Goal: Task Accomplishment & Management: Manage account settings

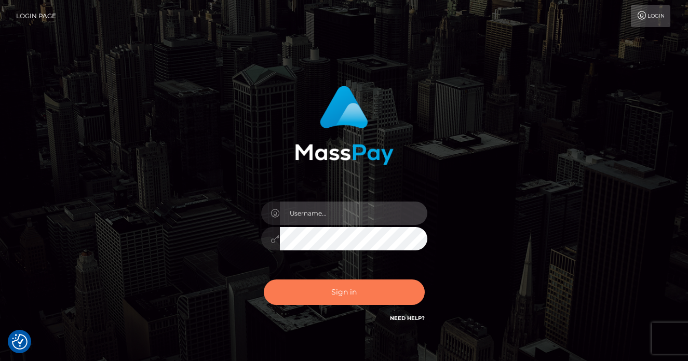
type input "vlad"
click at [393, 286] on button "Sign in" at bounding box center [344, 291] width 161 height 25
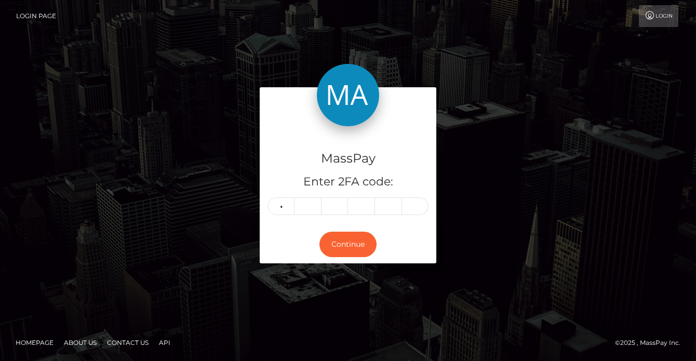
type input "1"
type input "7"
type input "0"
type input "6"
type input "5"
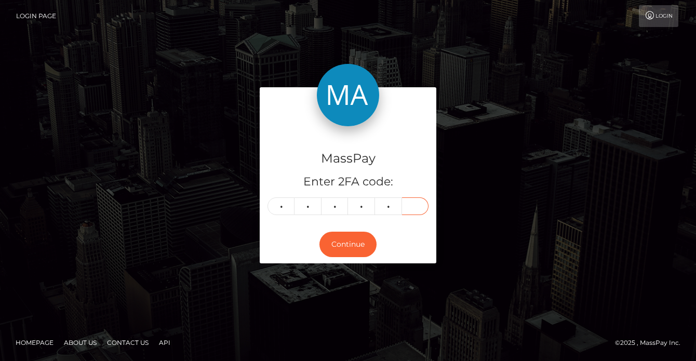
type input "0"
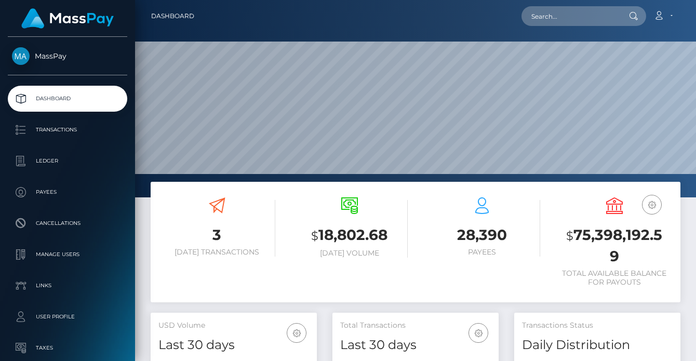
scroll to position [184, 166]
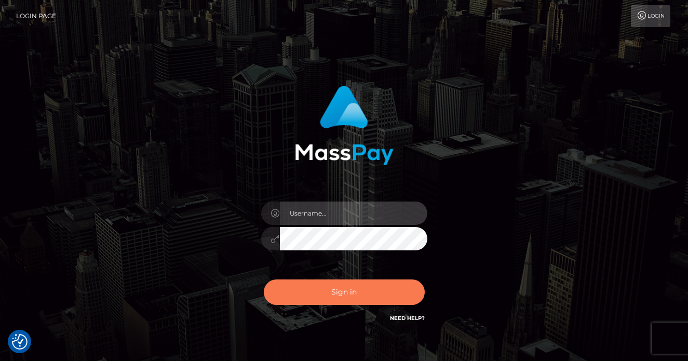
type input "vlad"
click at [315, 282] on button "Sign in" at bounding box center [344, 291] width 161 height 25
type input "[PERSON_NAME]"
click at [324, 286] on button "Sign in" at bounding box center [344, 291] width 161 height 25
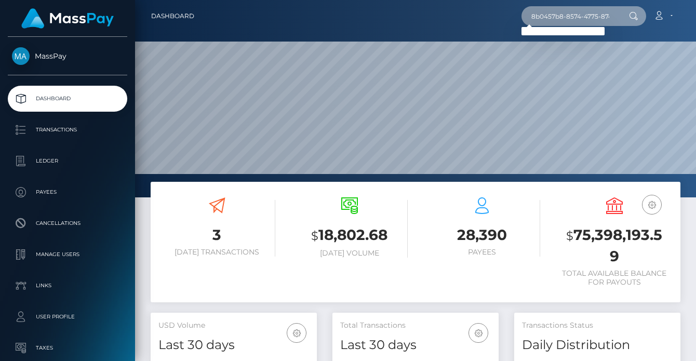
click at [572, 19] on input "8b0457b8-8574-4775-8744-8ca6b1a9125c" at bounding box center [570, 16] width 98 height 20
paste input "1333a0dc-eca6-4ff8-8c65-f0be078c26d5"
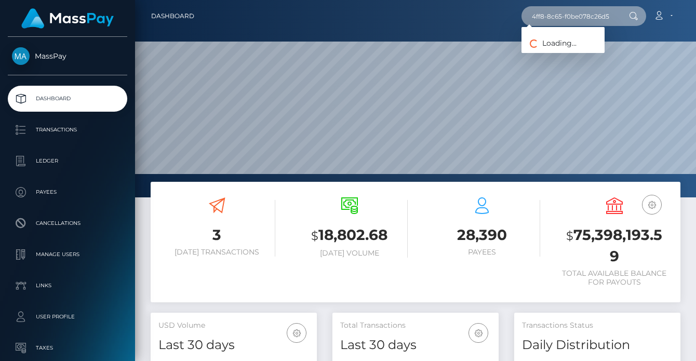
type input "1333a0dc-eca6-4ff8-8c65-f0be078c26d5"
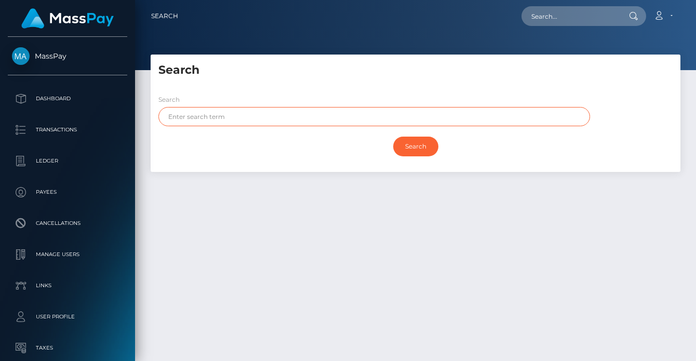
click at [207, 114] on input "text" at bounding box center [373, 116] width 431 height 19
type input "[PERSON_NAME]"
click at [393, 137] on input "Search" at bounding box center [415, 147] width 45 height 20
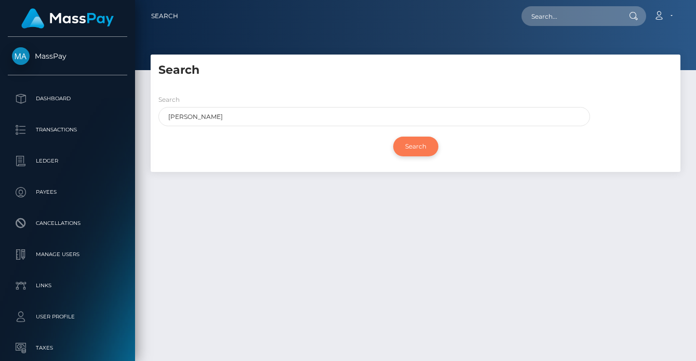
click at [410, 150] on input "Search" at bounding box center [415, 147] width 45 height 20
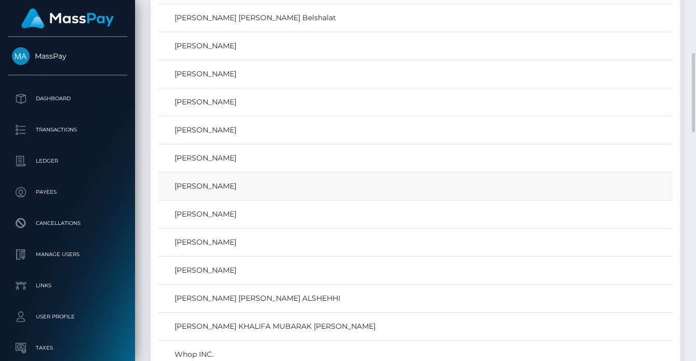
scroll to position [121, 0]
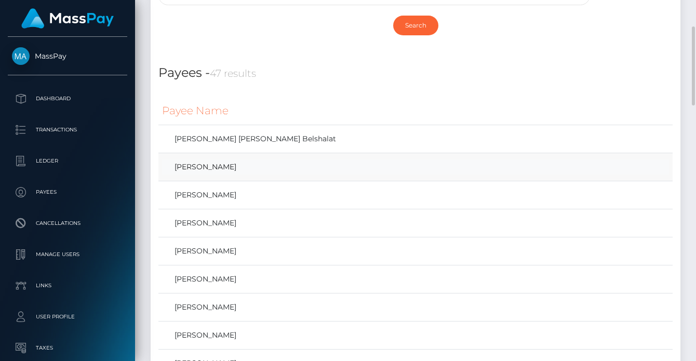
click at [208, 161] on link "[PERSON_NAME]" at bounding box center [415, 166] width 507 height 15
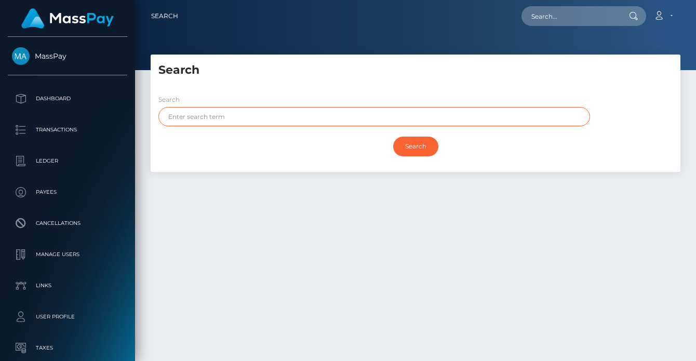
click at [210, 113] on input "text" at bounding box center [373, 116] width 431 height 19
type input "[PERSON_NAME]"
click at [393, 137] on input "Search" at bounding box center [415, 147] width 45 height 20
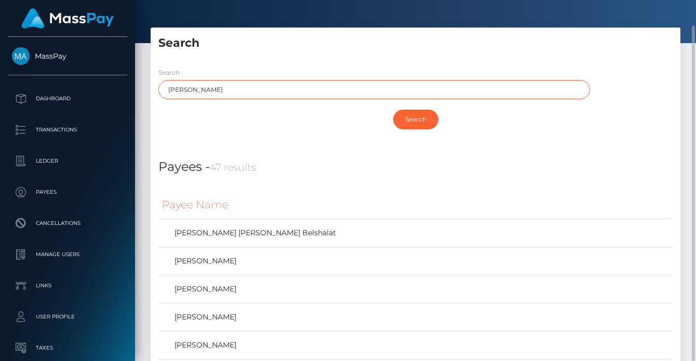
scroll to position [148, 0]
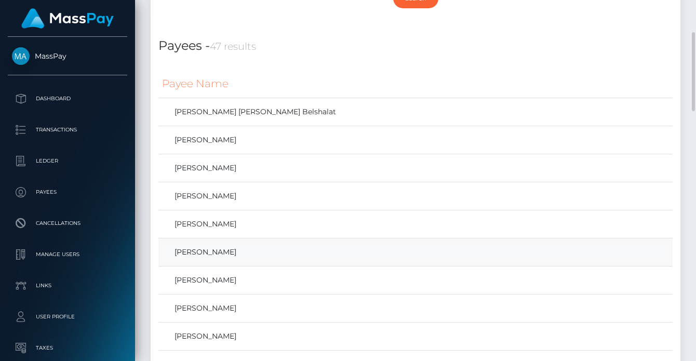
click at [223, 254] on link "[PERSON_NAME]" at bounding box center [415, 252] width 507 height 15
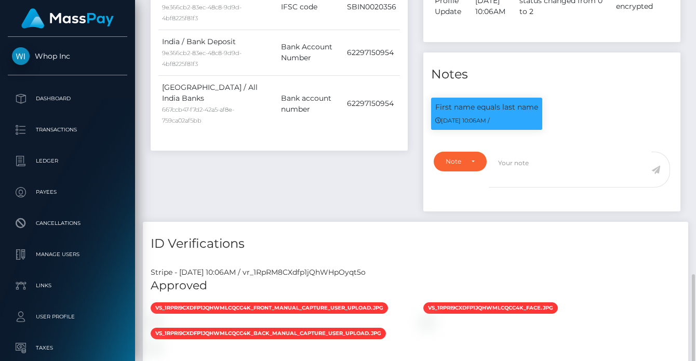
scroll to position [726, 0]
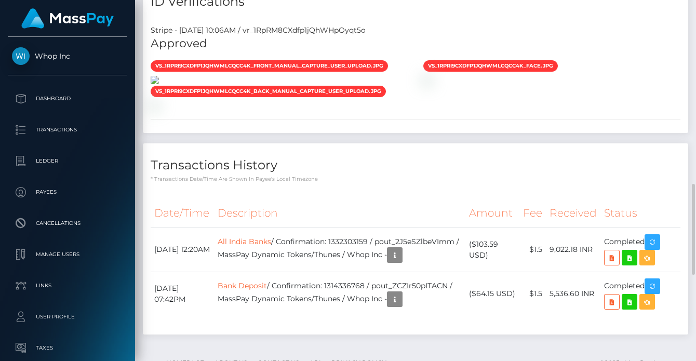
click at [159, 84] on img at bounding box center [155, 80] width 8 height 8
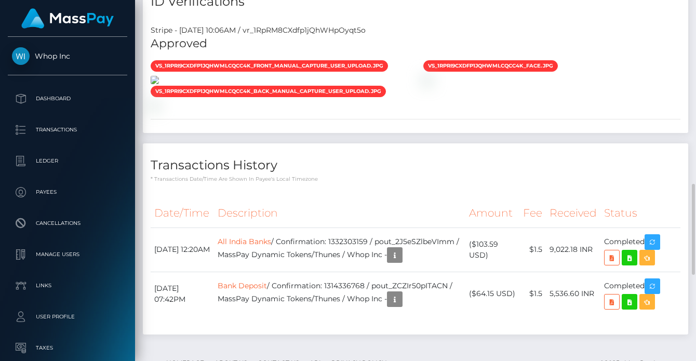
click at [159, 84] on img at bounding box center [155, 80] width 8 height 8
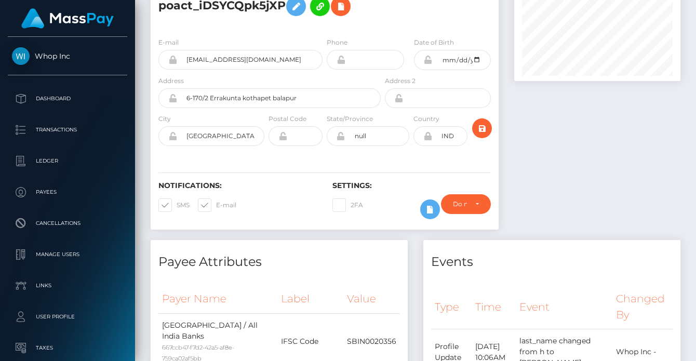
scroll to position [0, 0]
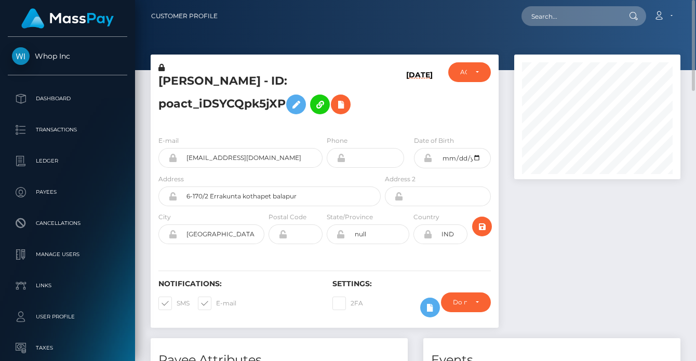
click at [161, 65] on icon at bounding box center [161, 67] width 6 height 7
click at [306, 104] on button at bounding box center [296, 104] width 20 height 20
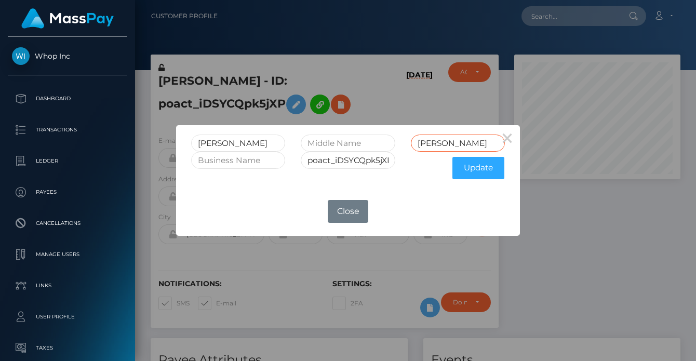
click at [447, 142] on input "ABDULLAH" at bounding box center [458, 142] width 94 height 17
click at [211, 145] on input "abdulla" at bounding box center [238, 142] width 94 height 17
paste input "ABDULLAH"
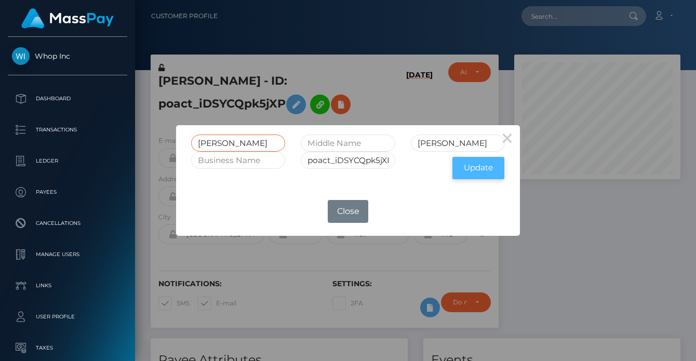
type input "ABDULLAH"
click at [471, 164] on button "Update" at bounding box center [478, 168] width 52 height 22
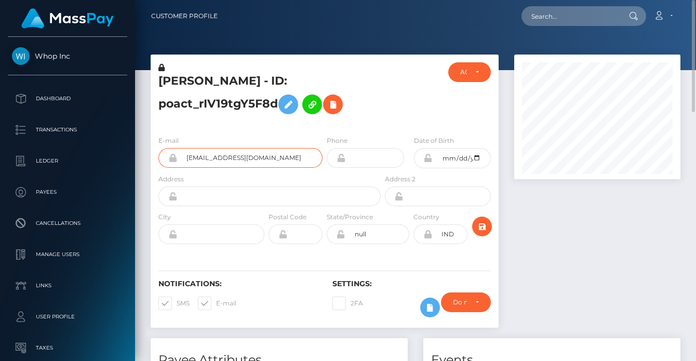
click at [254, 161] on input "broab454@gmail.com" at bounding box center [249, 158] width 145 height 20
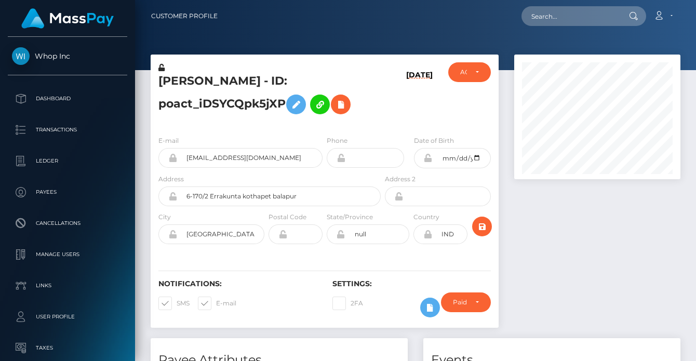
click at [161, 66] on icon at bounding box center [161, 67] width 6 height 7
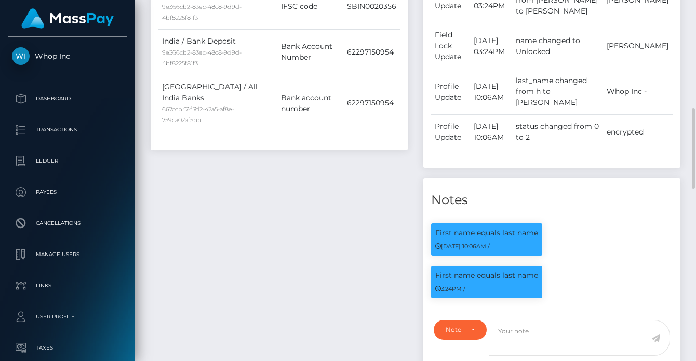
scroll to position [847, 0]
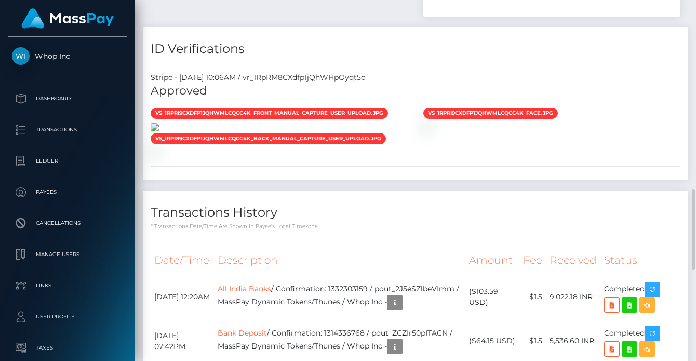
click at [159, 131] on img at bounding box center [155, 127] width 8 height 8
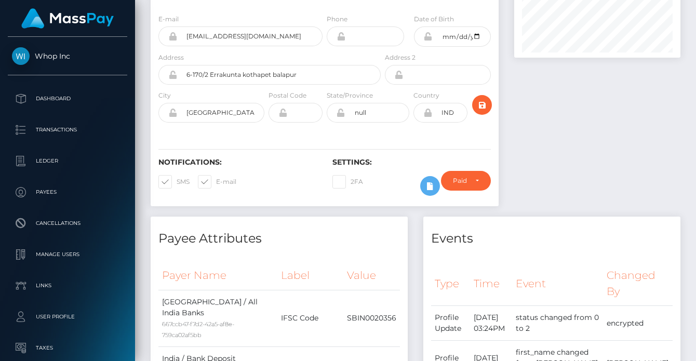
scroll to position [0, 0]
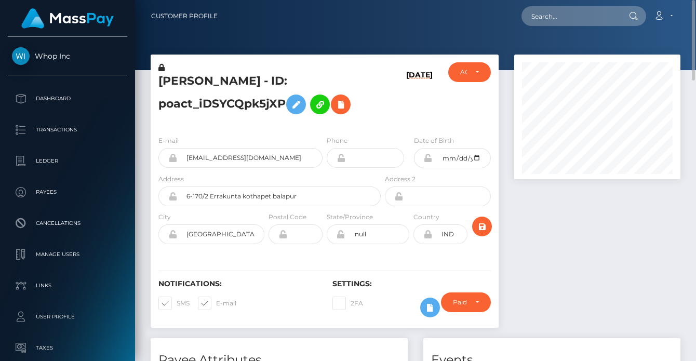
click at [428, 154] on icon at bounding box center [428, 158] width 9 height 8
click at [388, 111] on div "08/31/25" at bounding box center [412, 94] width 58 height 65
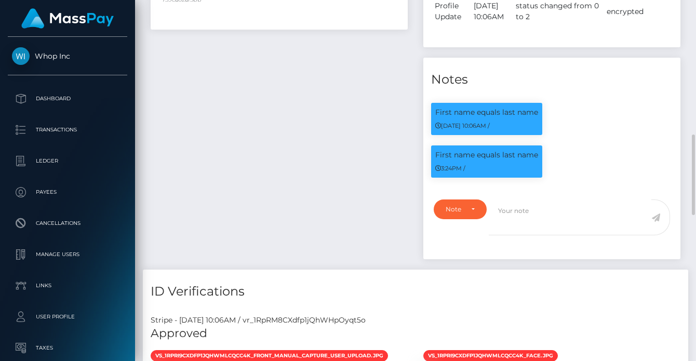
scroll to position [125, 166]
click at [534, 229] on textarea at bounding box center [570, 217] width 163 height 36
type textarea "This user has a single name "Abdullah"."
click at [656, 222] on icon at bounding box center [655, 217] width 9 height 8
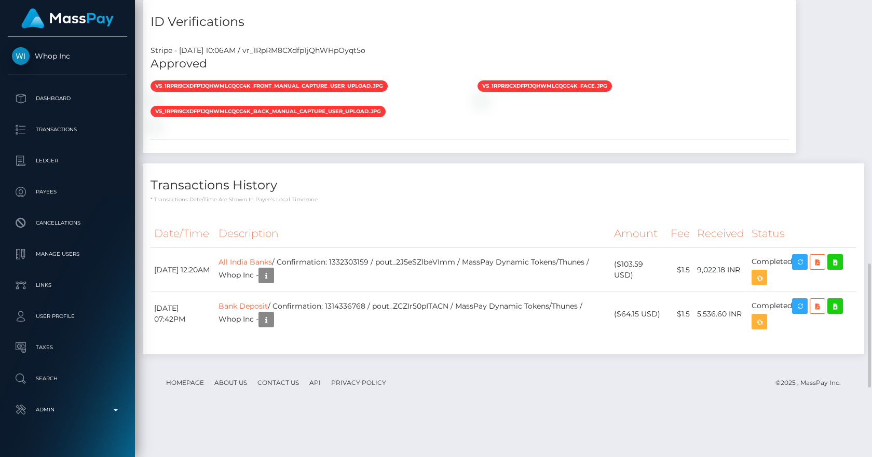
scroll to position [605, 0]
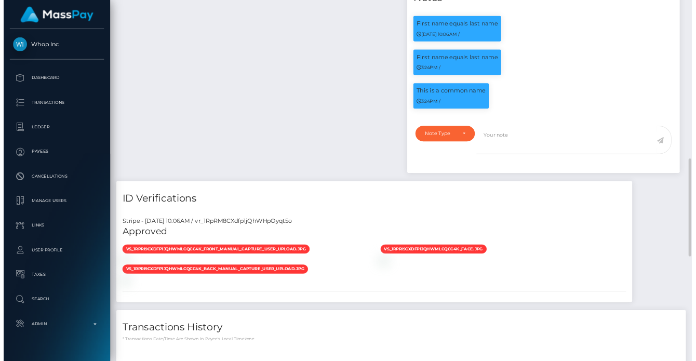
scroll to position [519088, 519047]
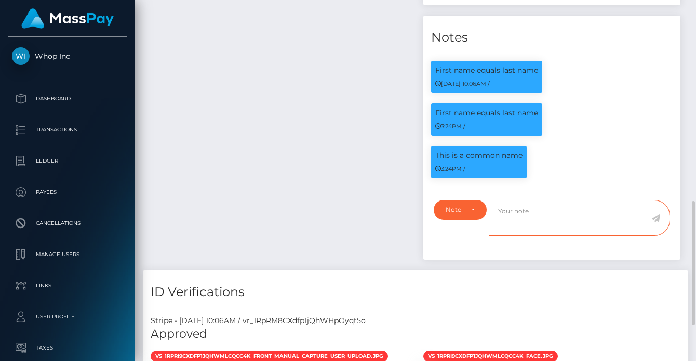
click at [519, 218] on textarea at bounding box center [570, 218] width 163 height 36
type textarea "This user has a single name (Abdullah)."
click at [655, 220] on icon at bounding box center [655, 218] width 9 height 8
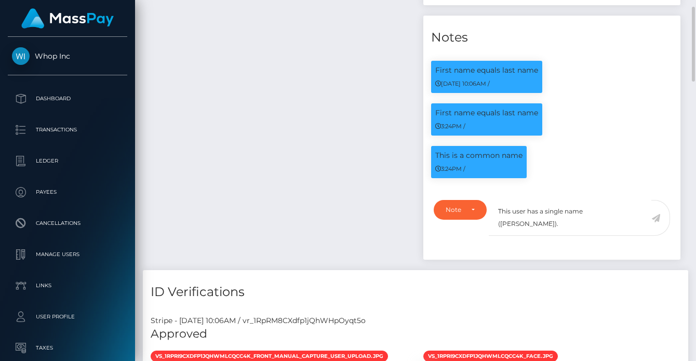
scroll to position [254, 0]
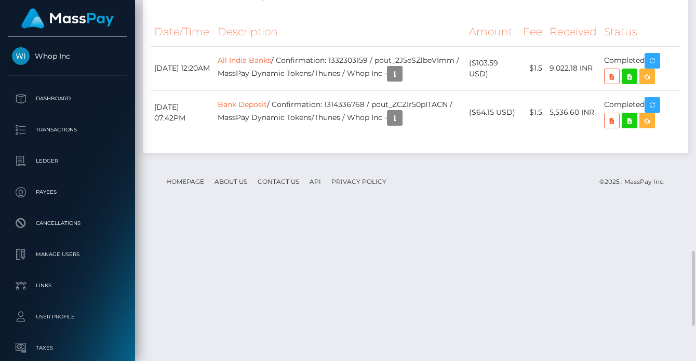
scroll to position [1089, 0]
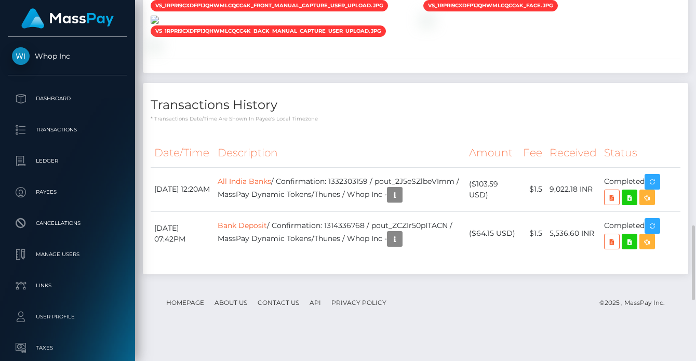
click at [159, 24] on img at bounding box center [155, 20] width 8 height 8
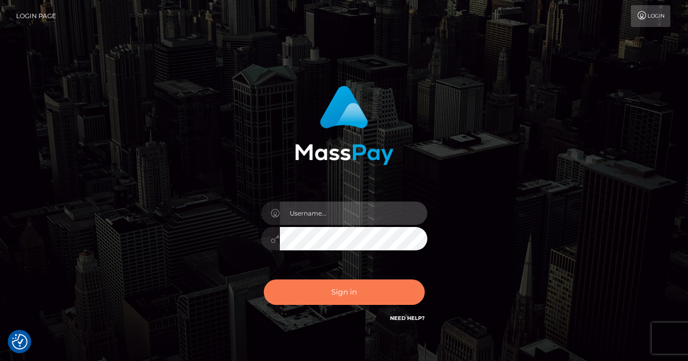
type input "vlad"
click at [324, 288] on button "Sign in" at bounding box center [344, 291] width 161 height 25
type input "[PERSON_NAME]"
click at [314, 292] on button "Sign in" at bounding box center [344, 291] width 161 height 25
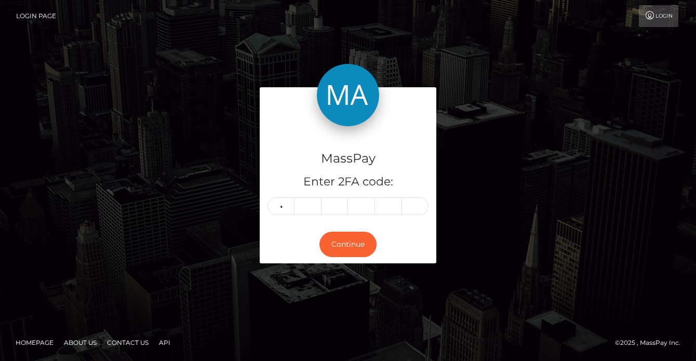
type input "3"
type input "8"
type input "2"
type input "4"
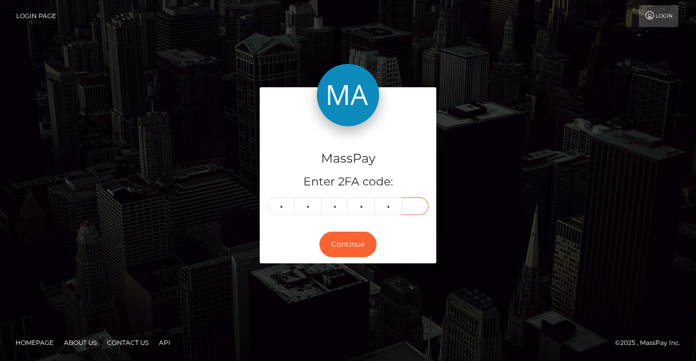
type input "2"
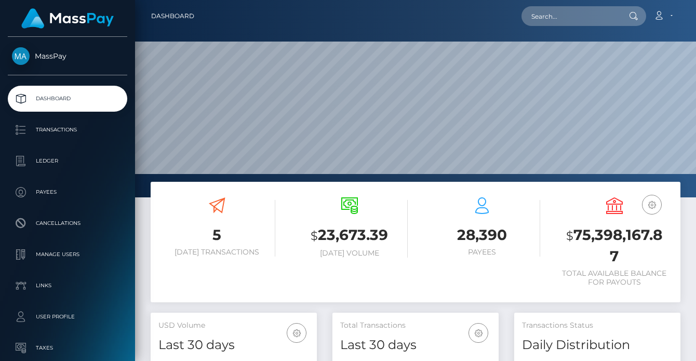
scroll to position [184, 166]
click at [582, 19] on input "text" at bounding box center [570, 16] width 98 height 20
paste input "afe52ccc-83f8-11f0-8023-0266f44cc279"
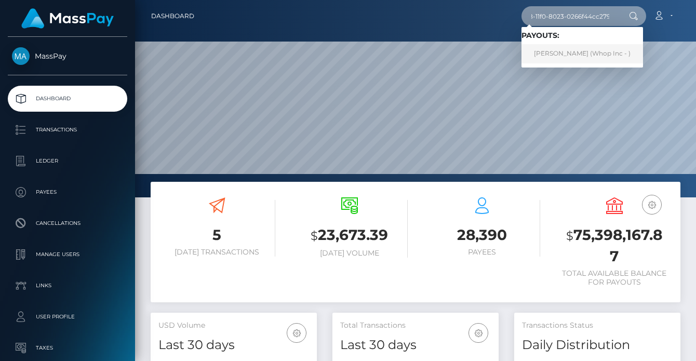
type input "afe52ccc-83f8-11f0-8023-0266f44cc279"
click at [574, 49] on link "SZABOLCS NAGY (Whop Inc - )" at bounding box center [581, 53] width 121 height 19
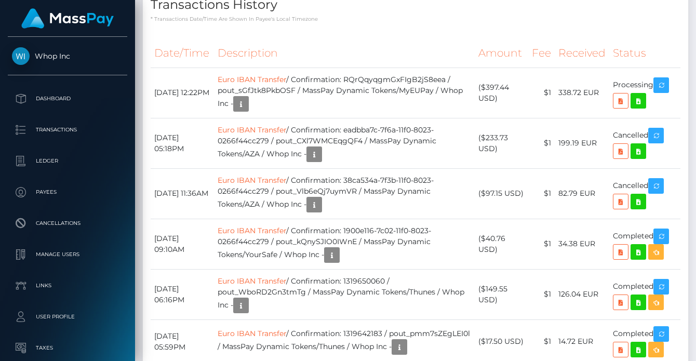
scroll to position [1089, 0]
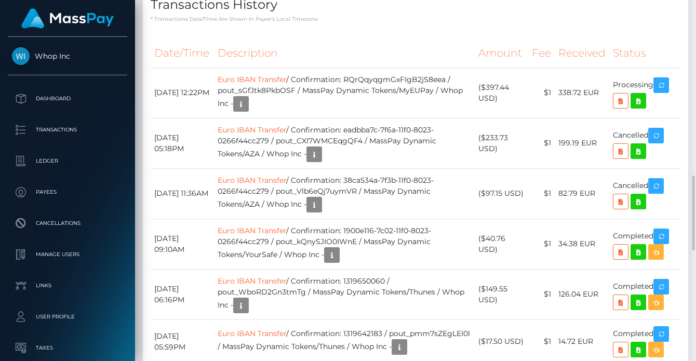
scroll to position [726, 0]
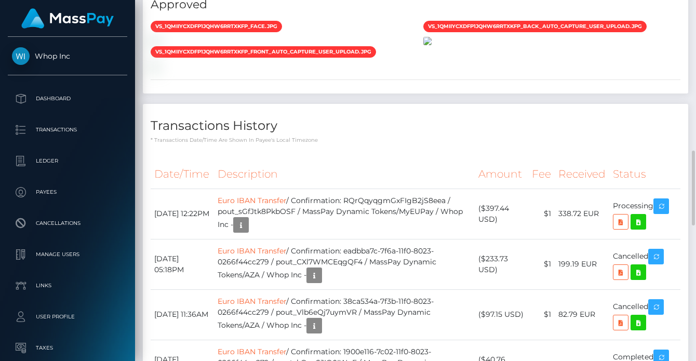
click at [431, 45] on img at bounding box center [427, 41] width 8 height 8
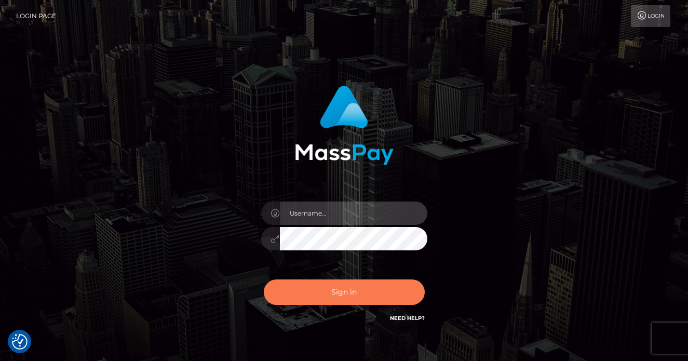
type input "[PERSON_NAME]"
click at [328, 290] on button "Sign in" at bounding box center [344, 291] width 161 height 25
type input "vlad"
click at [314, 298] on button "Sign in" at bounding box center [344, 291] width 161 height 25
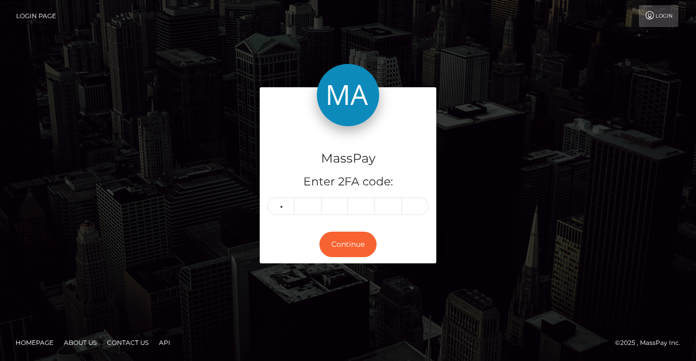
type input "3"
type input "6"
type input "4"
type input "5"
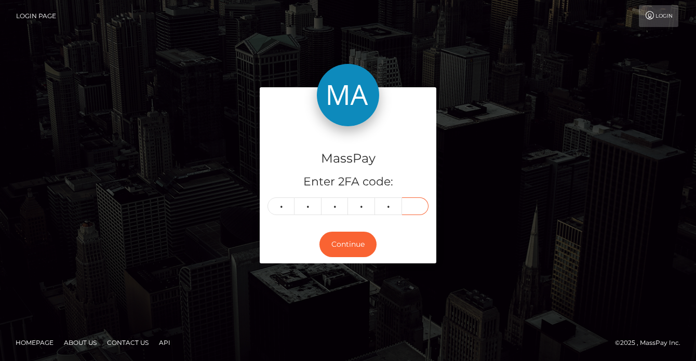
type input "3"
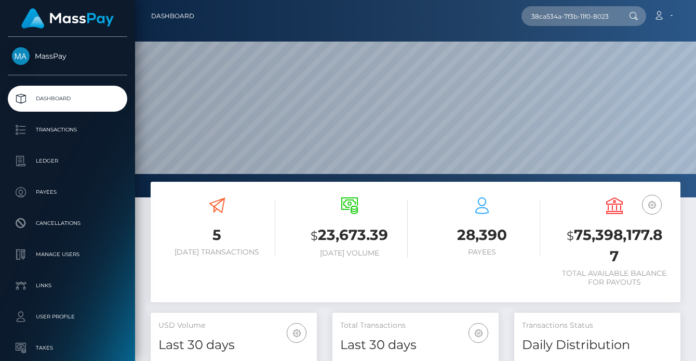
scroll to position [0, 46]
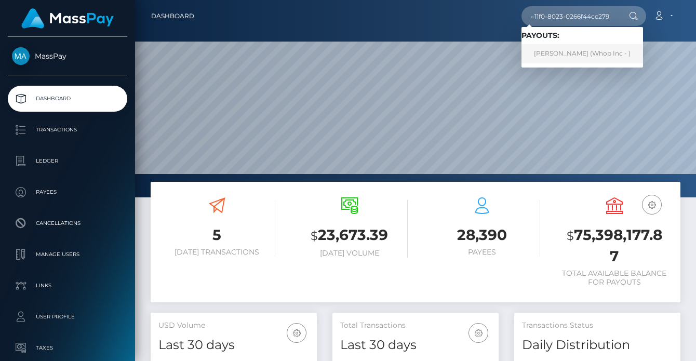
type input "38ca534a-7f3b-11f0-8023-0266f44cc279"
click at [581, 59] on link "SZABOLCS NAGY (Whop Inc - )" at bounding box center [581, 53] width 121 height 19
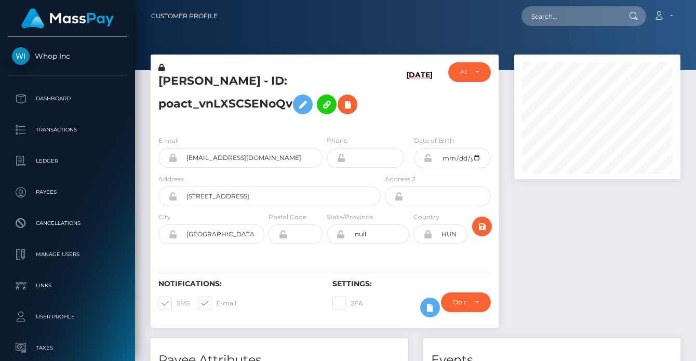
scroll to position [125, 166]
click at [348, 75] on h5 "[PERSON_NAME] - ID: poact_vnLXSCSENoQv" at bounding box center [266, 96] width 217 height 46
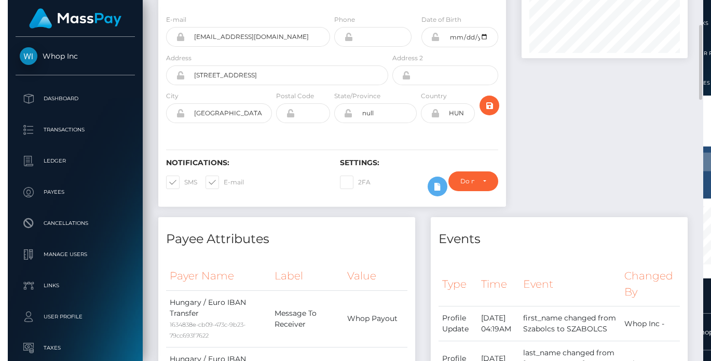
scroll to position [0, 0]
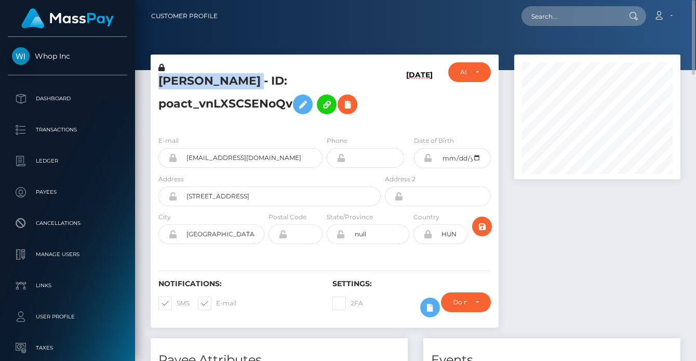
drag, startPoint x: 262, startPoint y: 82, endPoint x: 161, endPoint y: 78, distance: 101.3
click at [161, 78] on h5 "[PERSON_NAME] - ID: poact_vnLXSCSENoQv" at bounding box center [266, 96] width 217 height 46
copy h5 "[PERSON_NAME]"
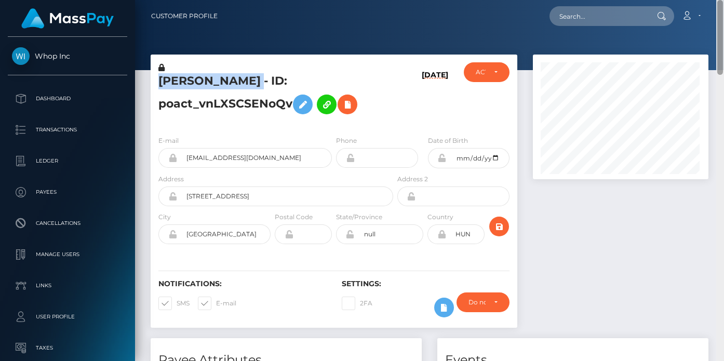
scroll to position [125, 175]
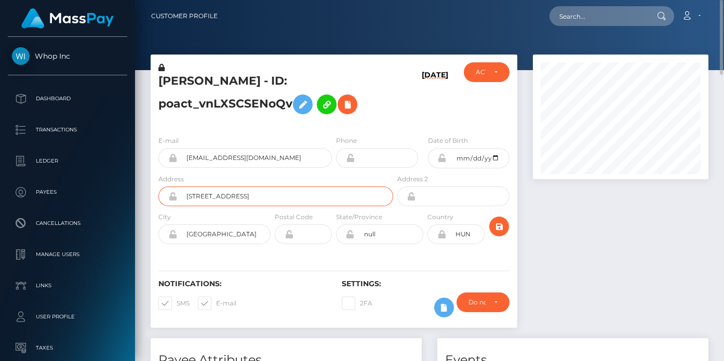
drag, startPoint x: 200, startPoint y: 191, endPoint x: 166, endPoint y: 191, distance: 34.8
click at [166, 191] on div "[STREET_ADDRESS]" at bounding box center [275, 196] width 235 height 20
click at [206, 231] on input "[GEOGRAPHIC_DATA]" at bounding box center [223, 234] width 93 height 20
